Goal: Download file/media

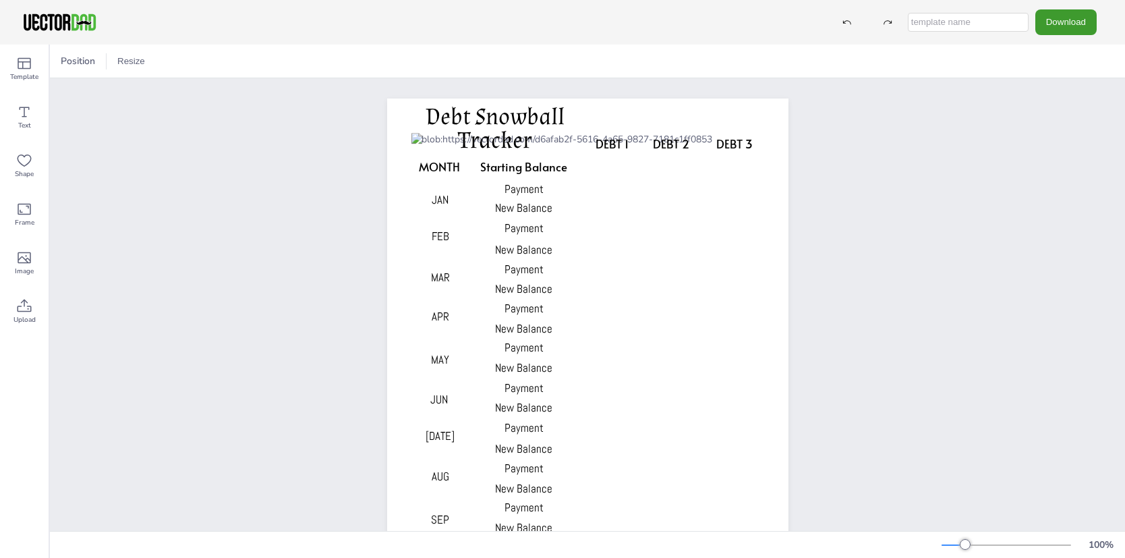
drag, startPoint x: 1106, startPoint y: 5, endPoint x: 796, endPoint y: 24, distance: 310.3
click at [796, 24] on div "Download" at bounding box center [562, 22] width 1125 height 45
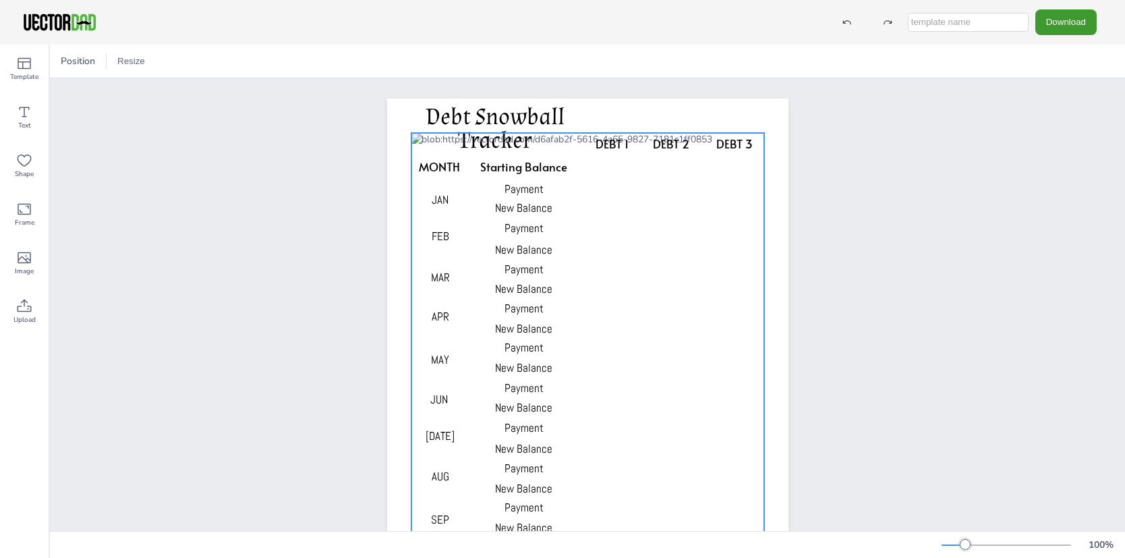
click at [613, 163] on div at bounding box center [587, 396] width 353 height 526
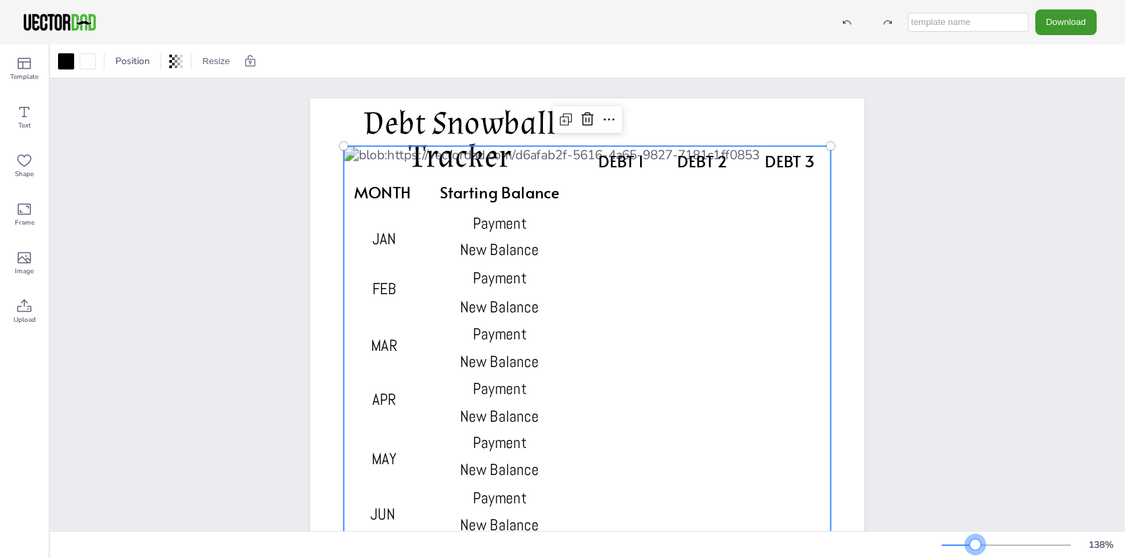
drag, startPoint x: 968, startPoint y: 540, endPoint x: 976, endPoint y: 545, distance: 9.4
click at [976, 545] on div at bounding box center [975, 544] width 11 height 11
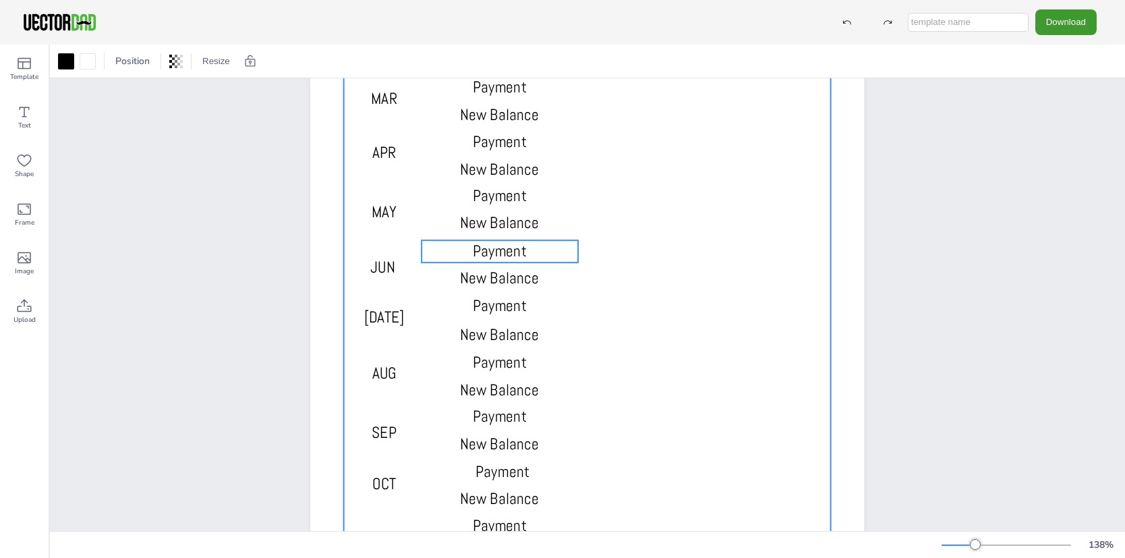
scroll to position [45, 0]
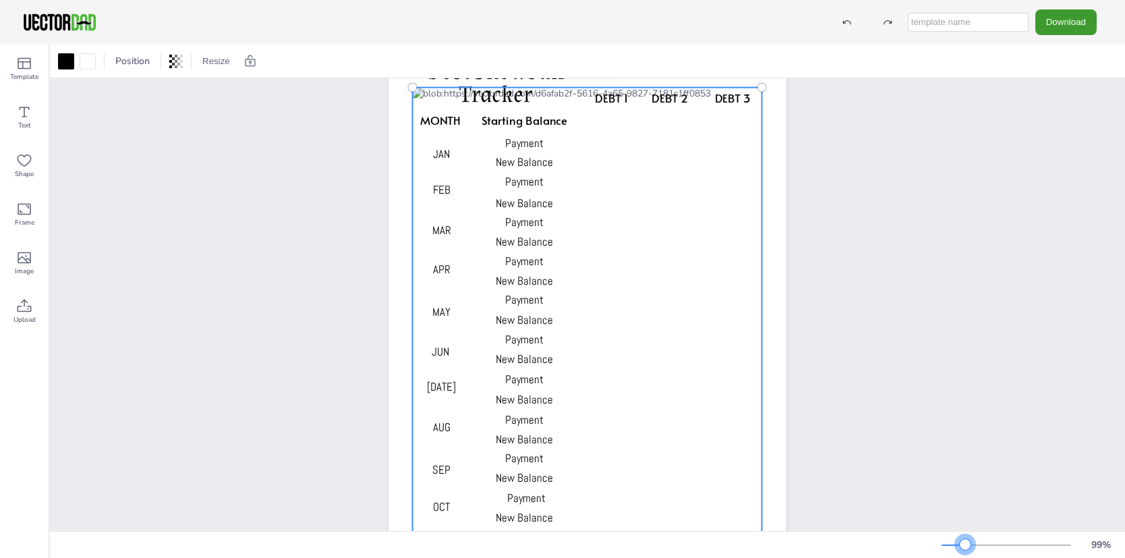
drag, startPoint x: 974, startPoint y: 540, endPoint x: 966, endPoint y: 541, distance: 8.2
click at [966, 541] on div at bounding box center [965, 544] width 11 height 11
click at [220, 59] on button "Resize" at bounding box center [216, 62] width 38 height 22
click at [291, 88] on li "US Letter (8.5in x 11in)" at bounding box center [253, 89] width 113 height 26
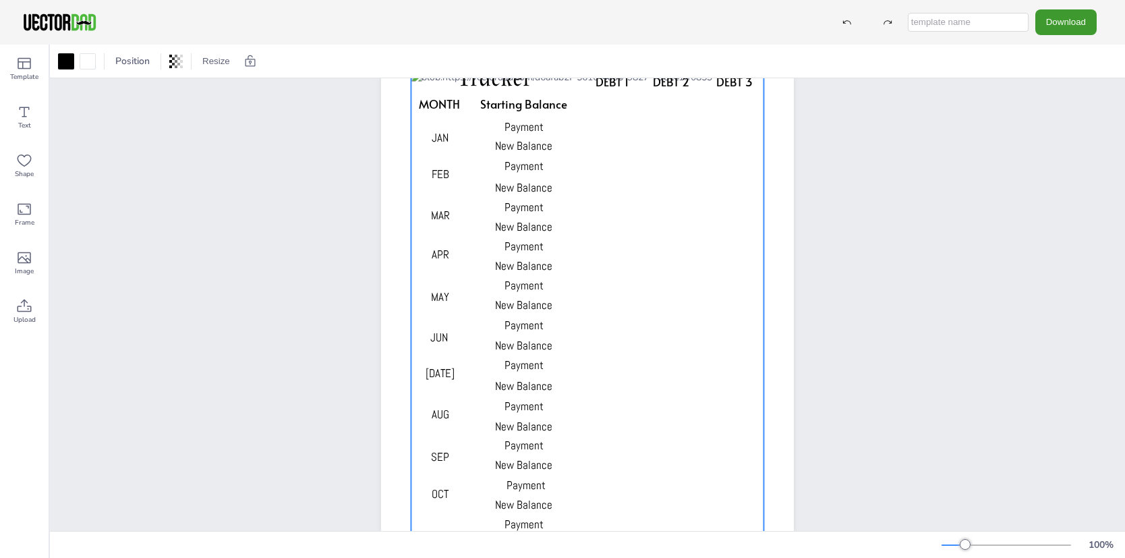
click at [1039, 361] on div "DEBT 1 DEBT 2 DEBT 3 MONTH Starting Balance Payment New Balance Payment New Bal…" at bounding box center [588, 320] width 1076 height 574
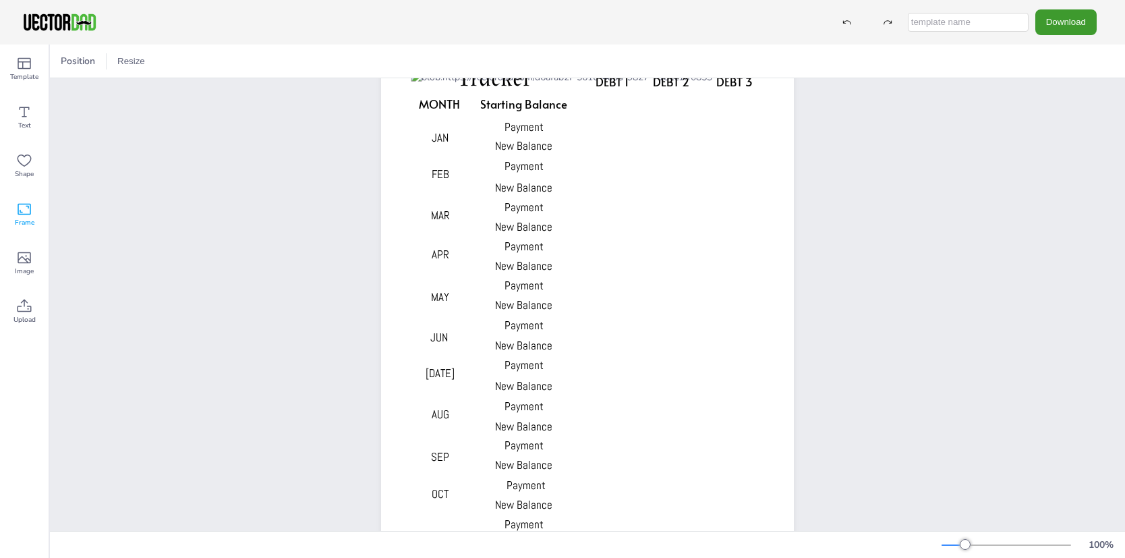
click at [32, 211] on div "Frame" at bounding box center [24, 214] width 49 height 49
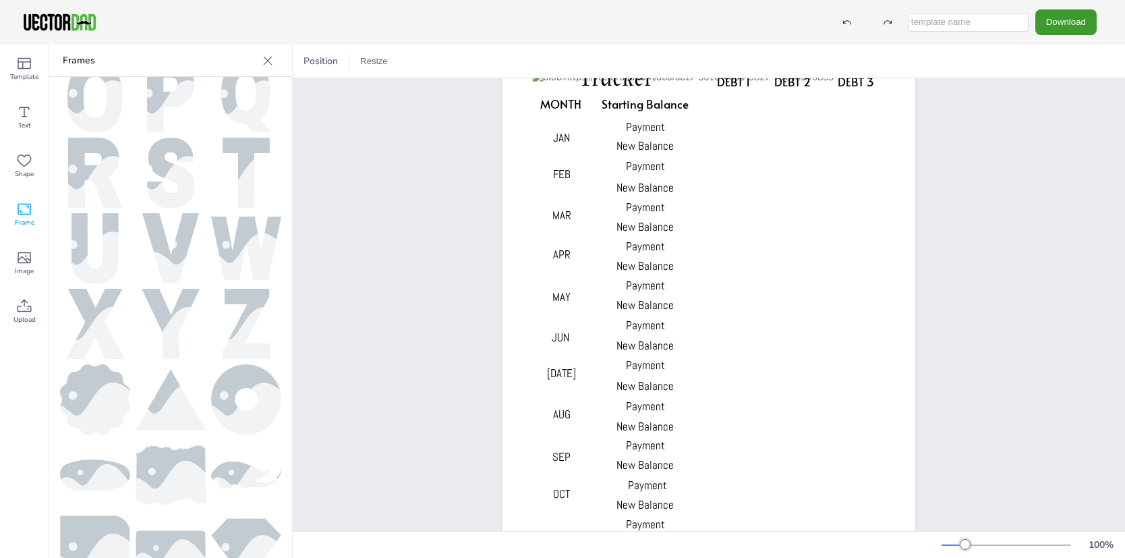
scroll to position [546, 0]
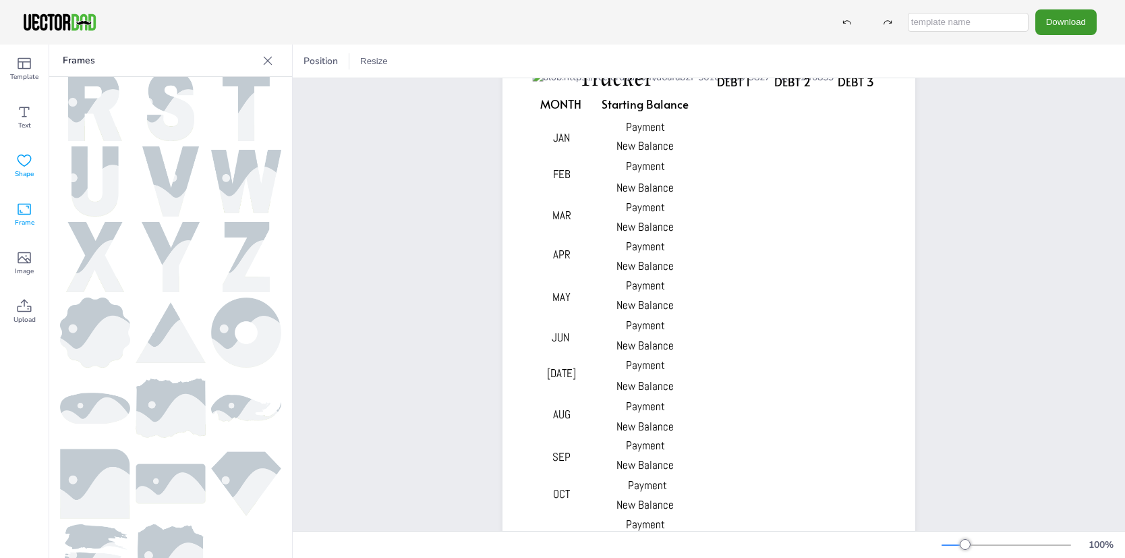
click at [22, 154] on icon at bounding box center [24, 160] width 16 height 16
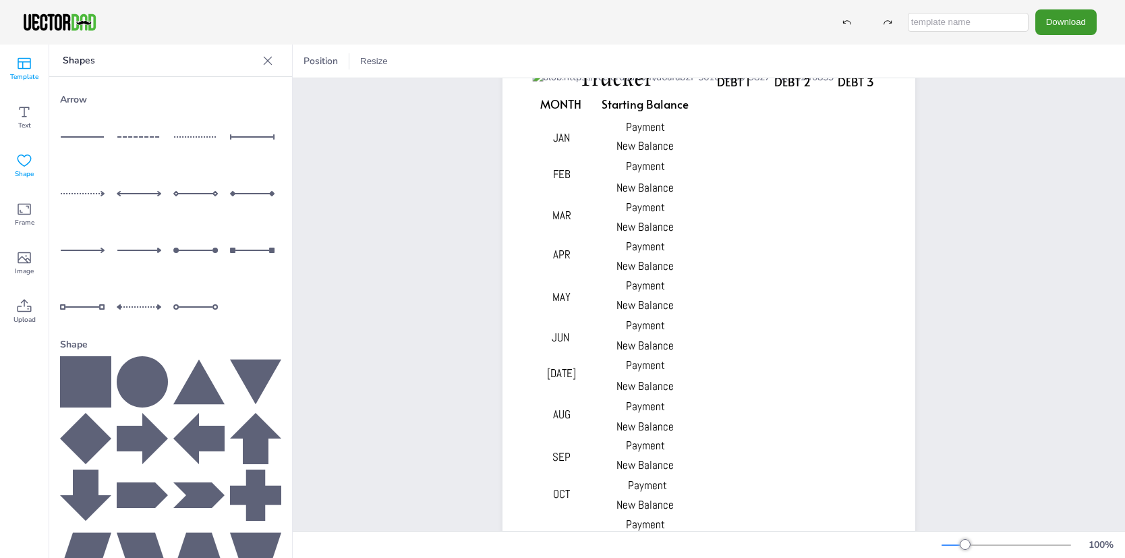
click at [24, 70] on icon at bounding box center [24, 63] width 16 height 16
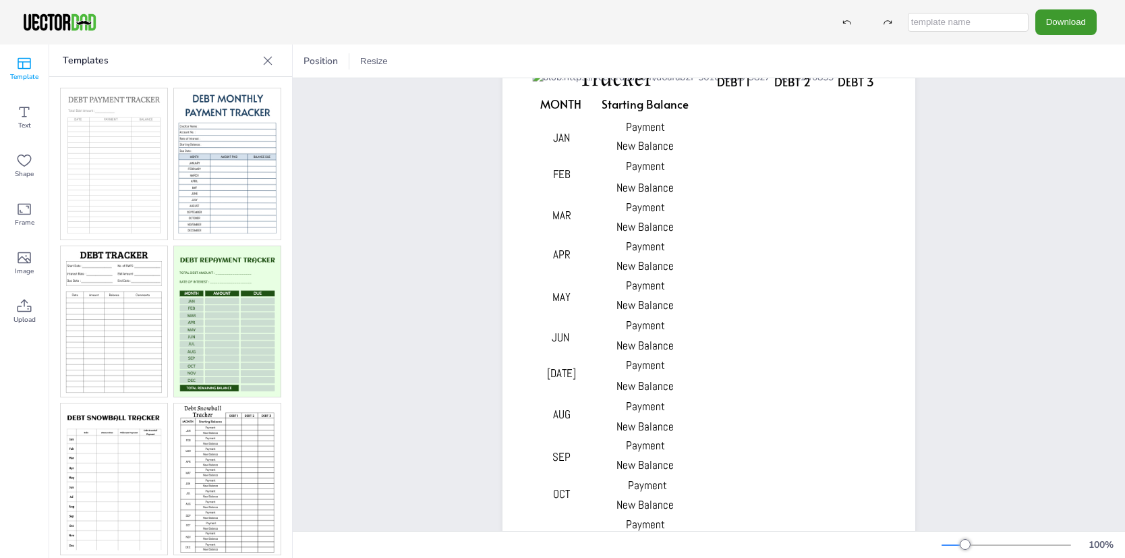
click at [150, 210] on img at bounding box center [114, 163] width 107 height 151
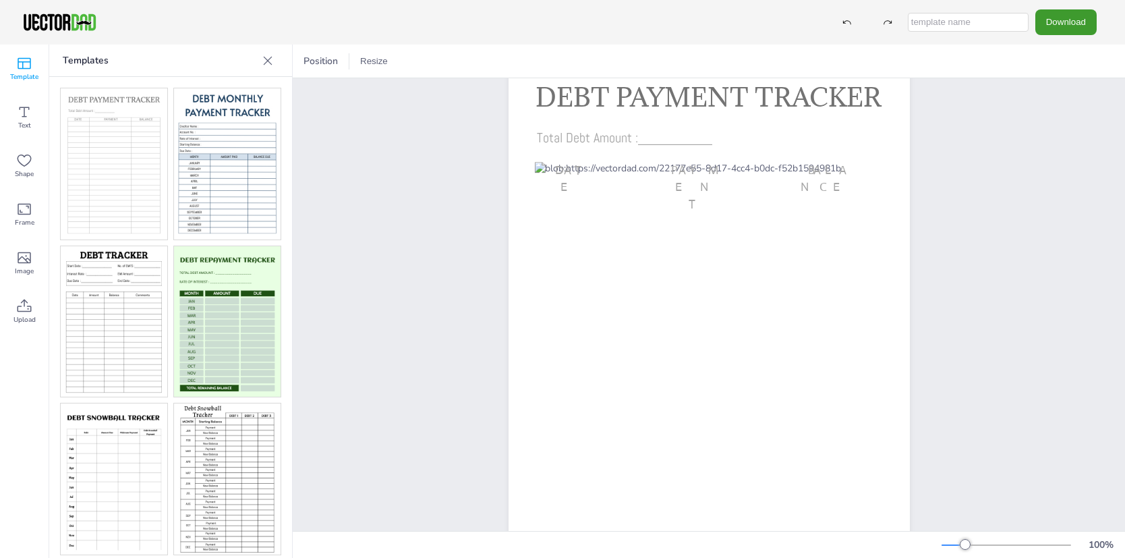
click at [231, 205] on img at bounding box center [227, 163] width 107 height 151
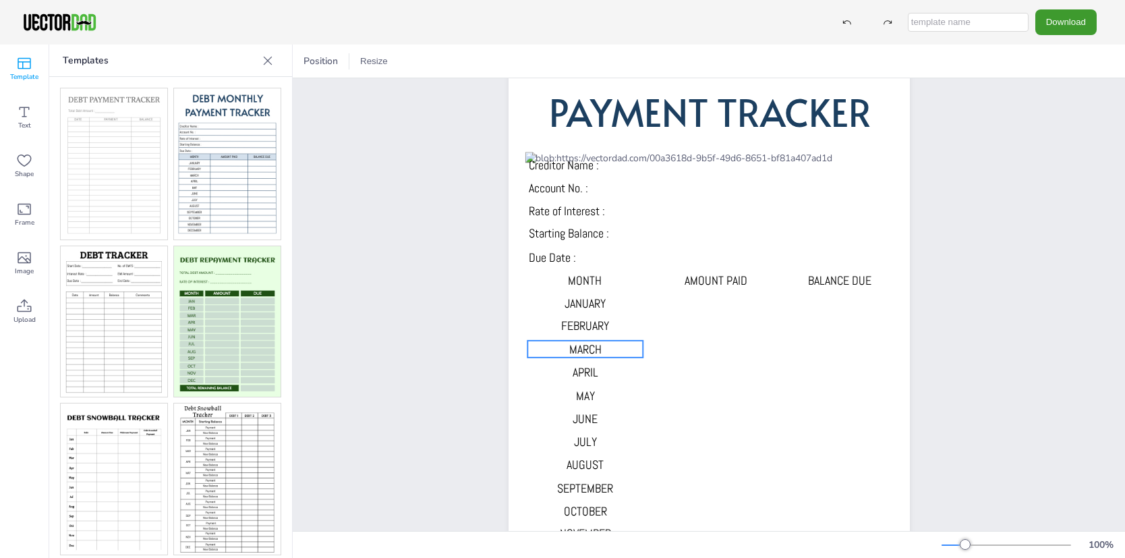
scroll to position [0, 0]
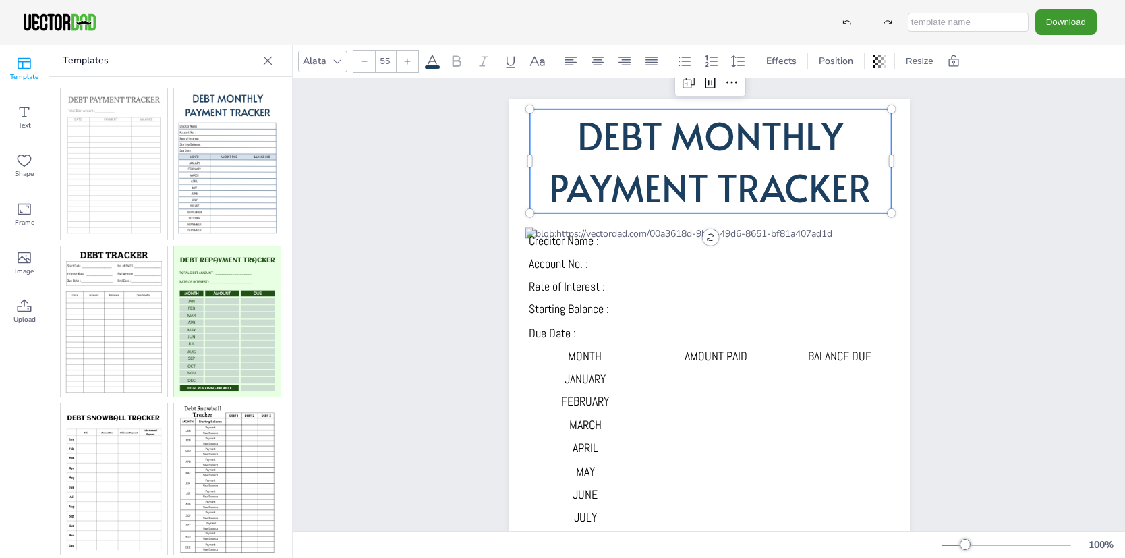
click at [771, 192] on span "DEBT MONTHLY PAYMENT TRACKER" at bounding box center [710, 160] width 323 height 103
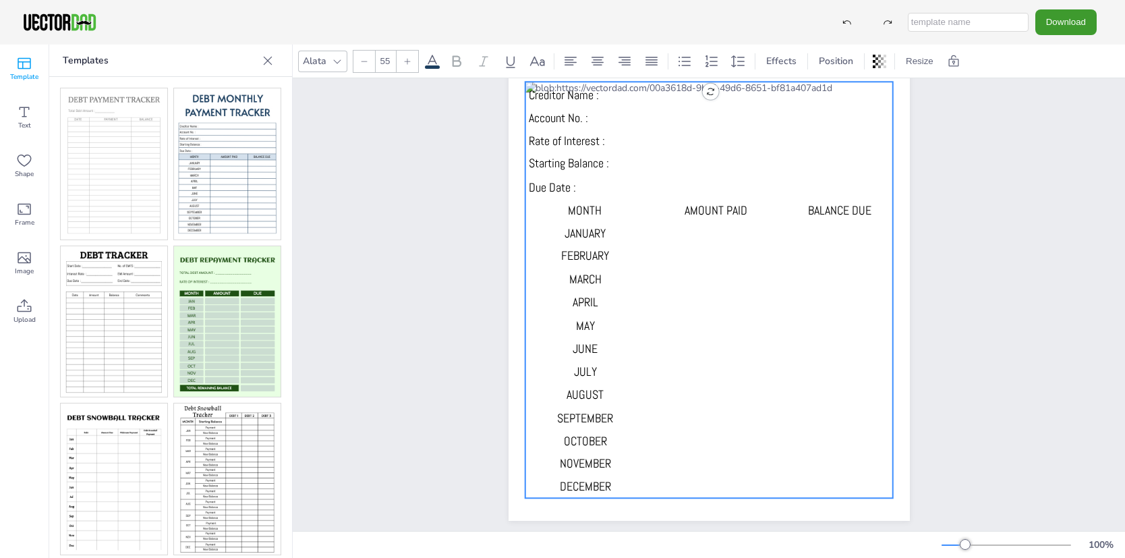
scroll to position [166, 0]
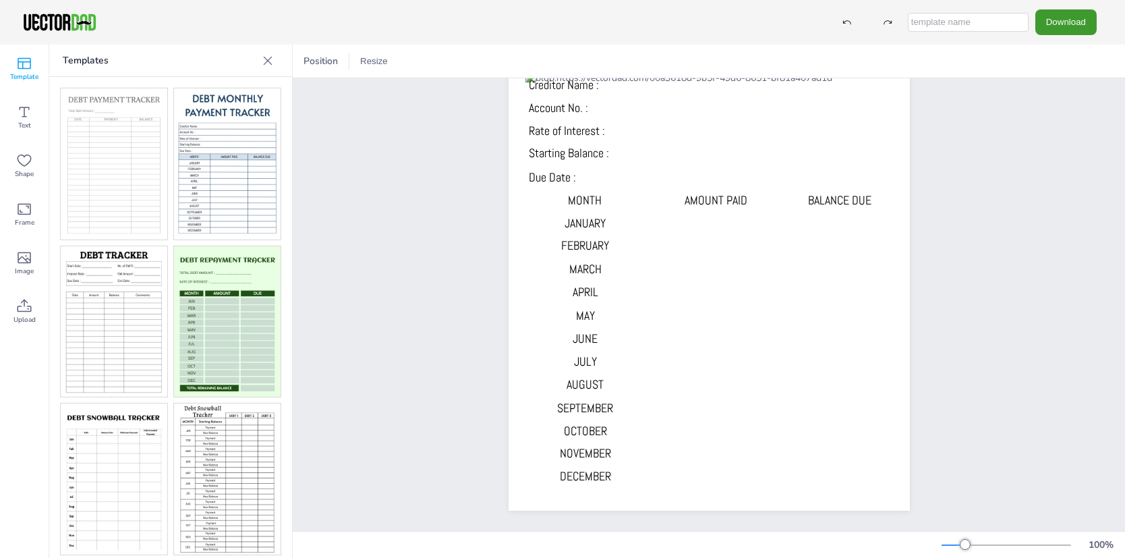
click at [213, 476] on img at bounding box center [227, 479] width 107 height 151
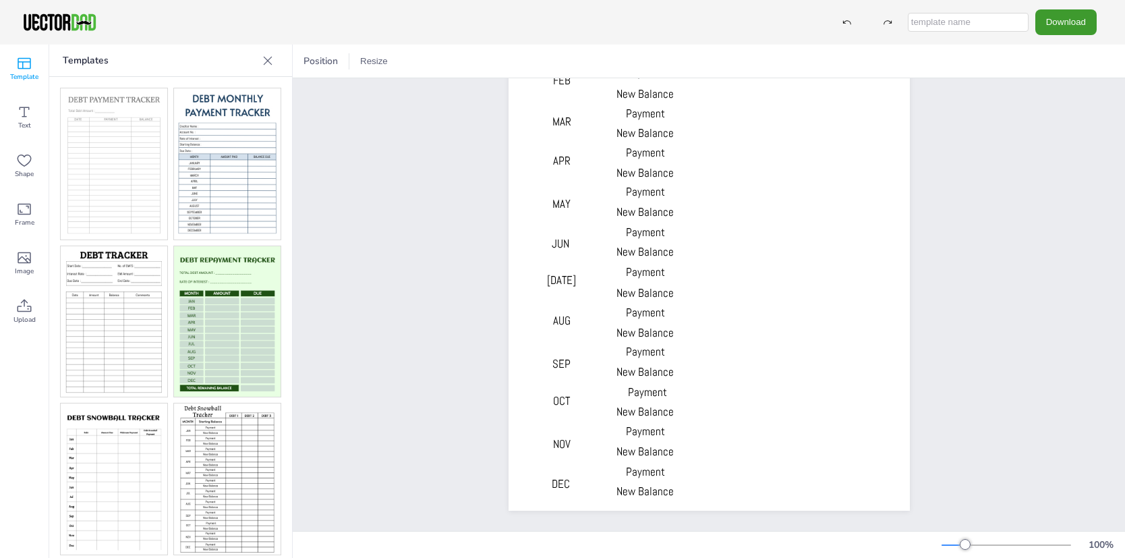
click at [104, 424] on img at bounding box center [114, 479] width 107 height 151
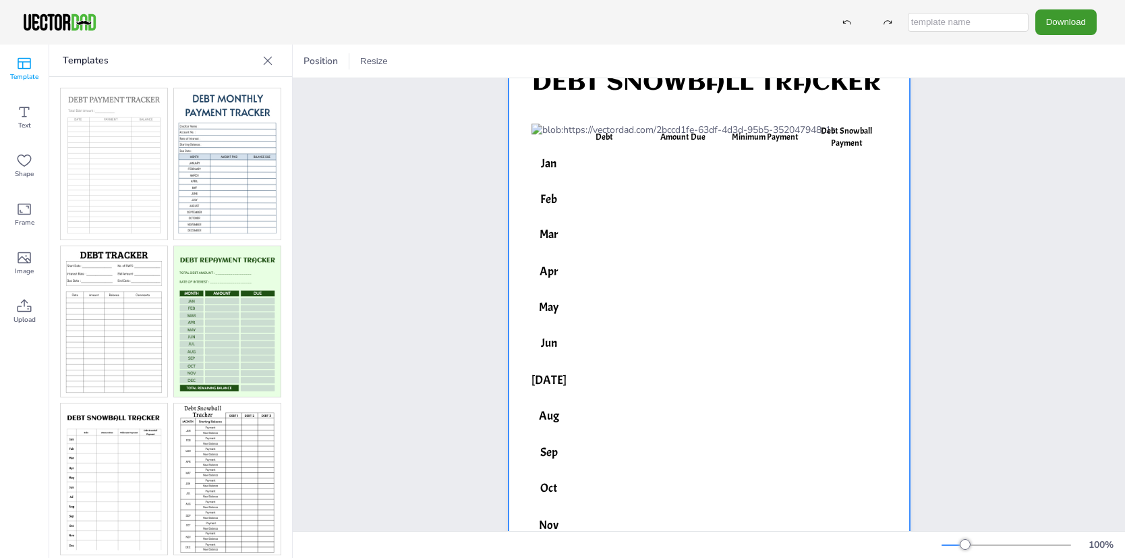
scroll to position [0, 0]
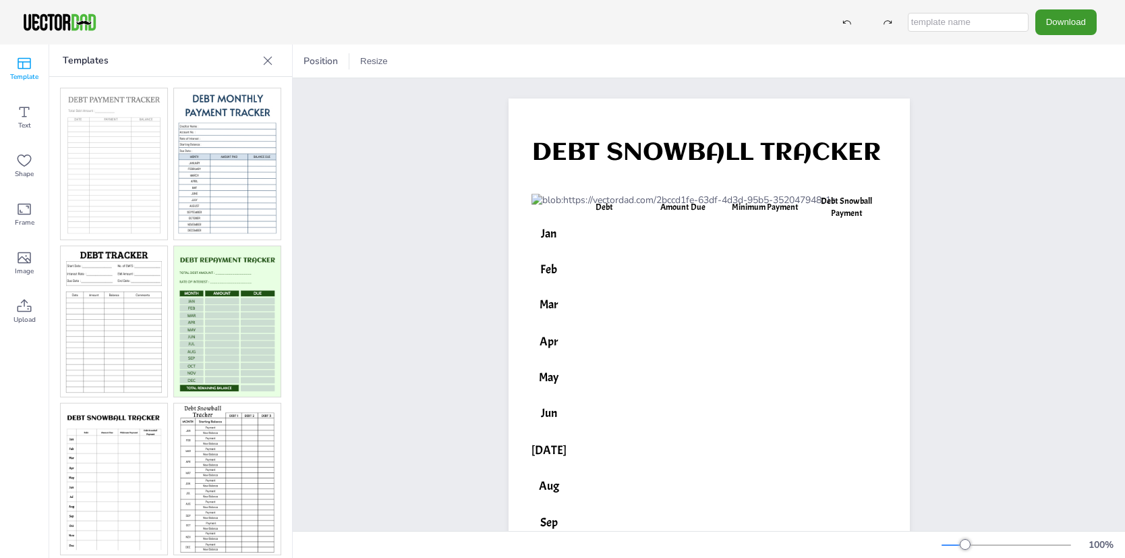
click at [231, 198] on img at bounding box center [227, 163] width 107 height 151
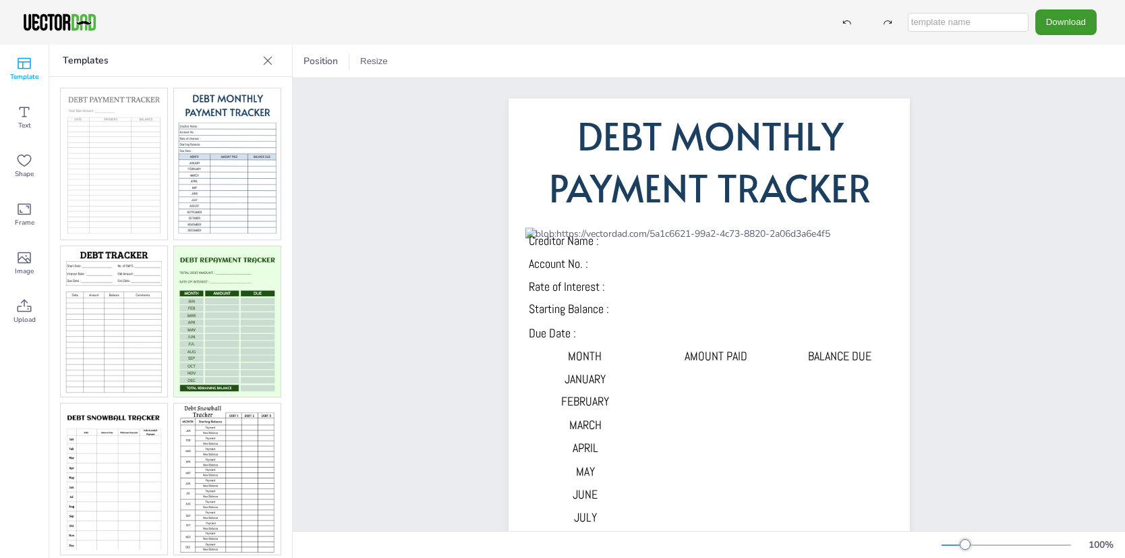
click at [305, 325] on div "Creditor Name : Account No. : Rate of Interest : Starting Balance : Due Date : …" at bounding box center [709, 382] width 833 height 609
click at [279, 320] on div at bounding box center [170, 317] width 243 height 481
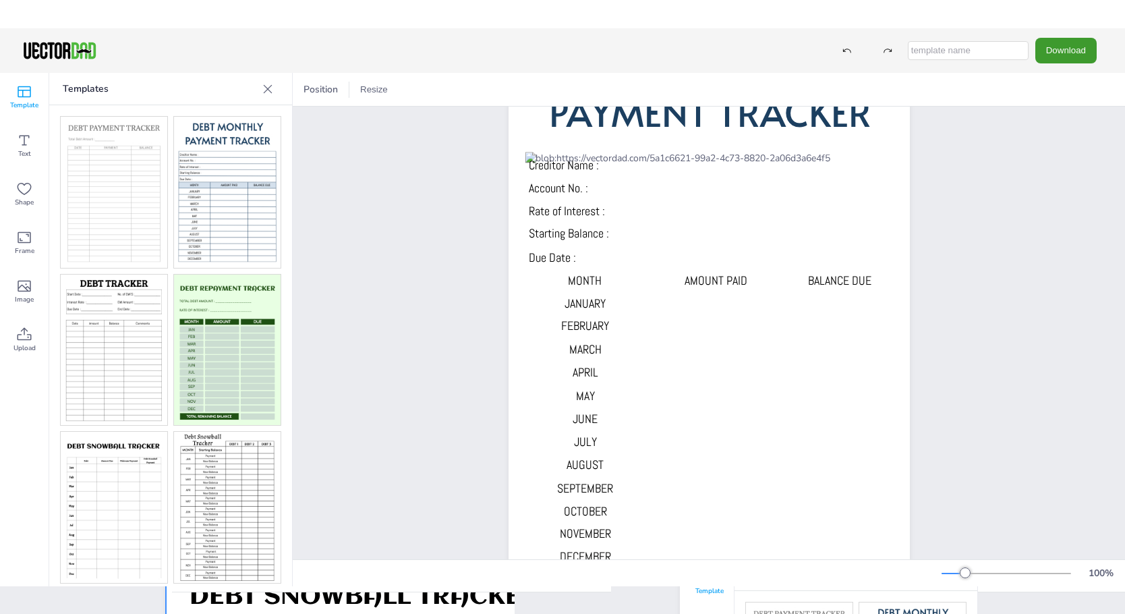
scroll to position [166, 0]
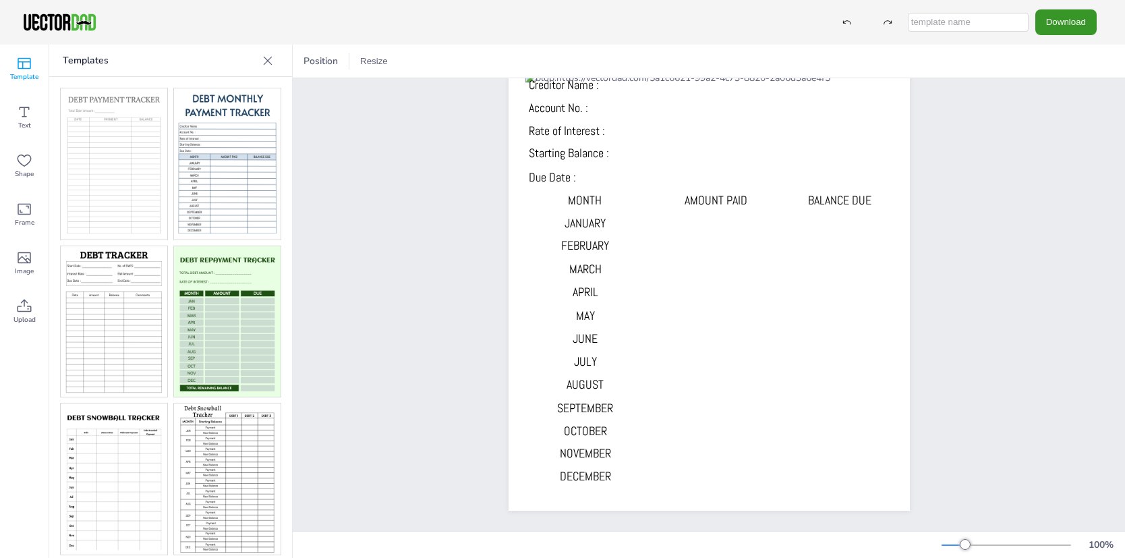
click at [1080, 16] on button "Download" at bounding box center [1066, 21] width 61 height 25
click at [1071, 166] on li "PDF" at bounding box center [1070, 165] width 111 height 28
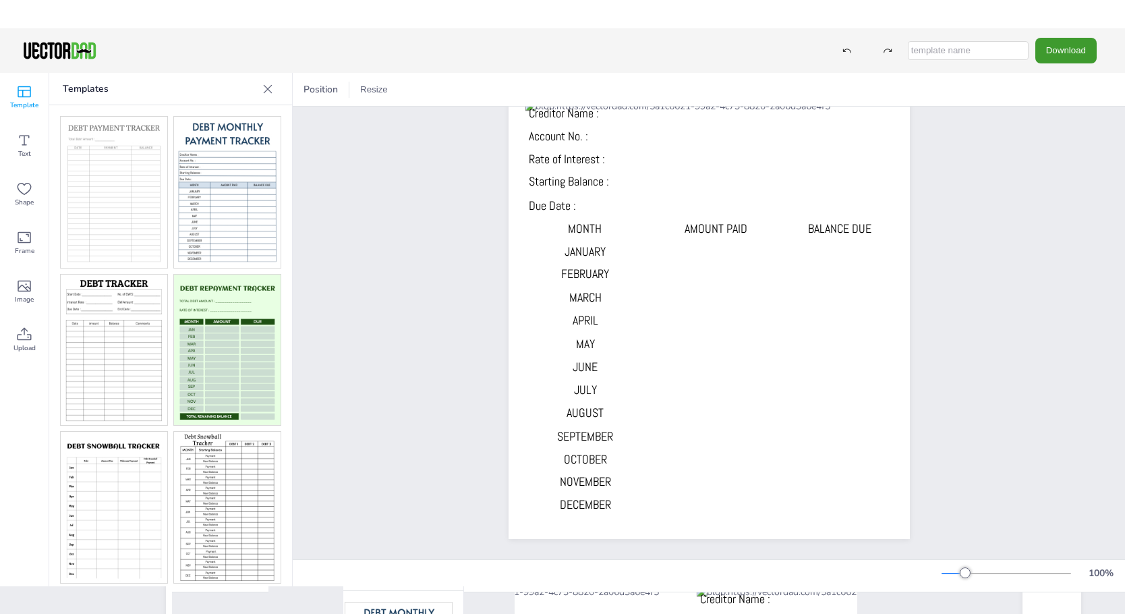
scroll to position [110, 0]
